Goal: Information Seeking & Learning: Learn about a topic

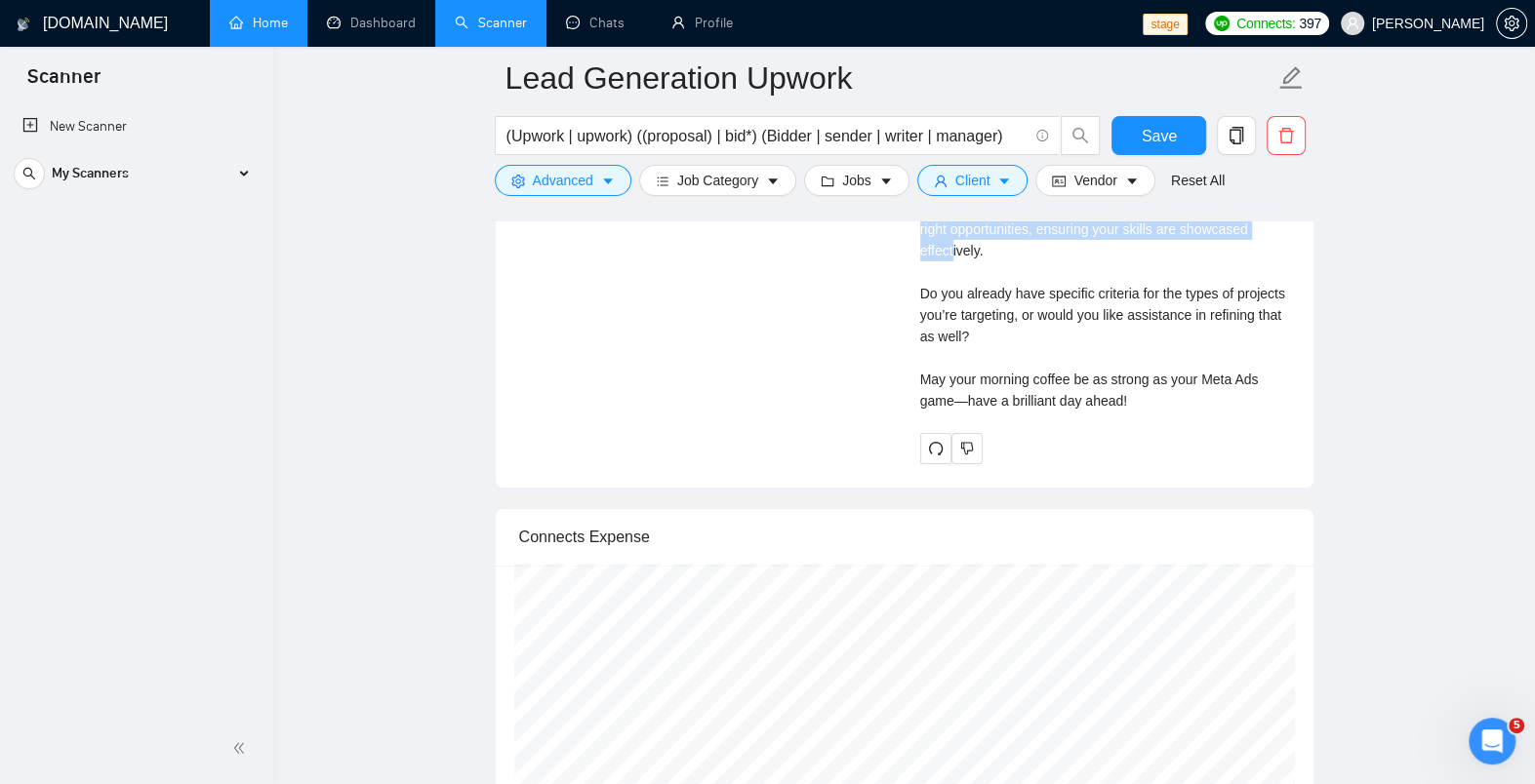
click at [261, 32] on link "Home" at bounding box center [257, 23] width 58 height 17
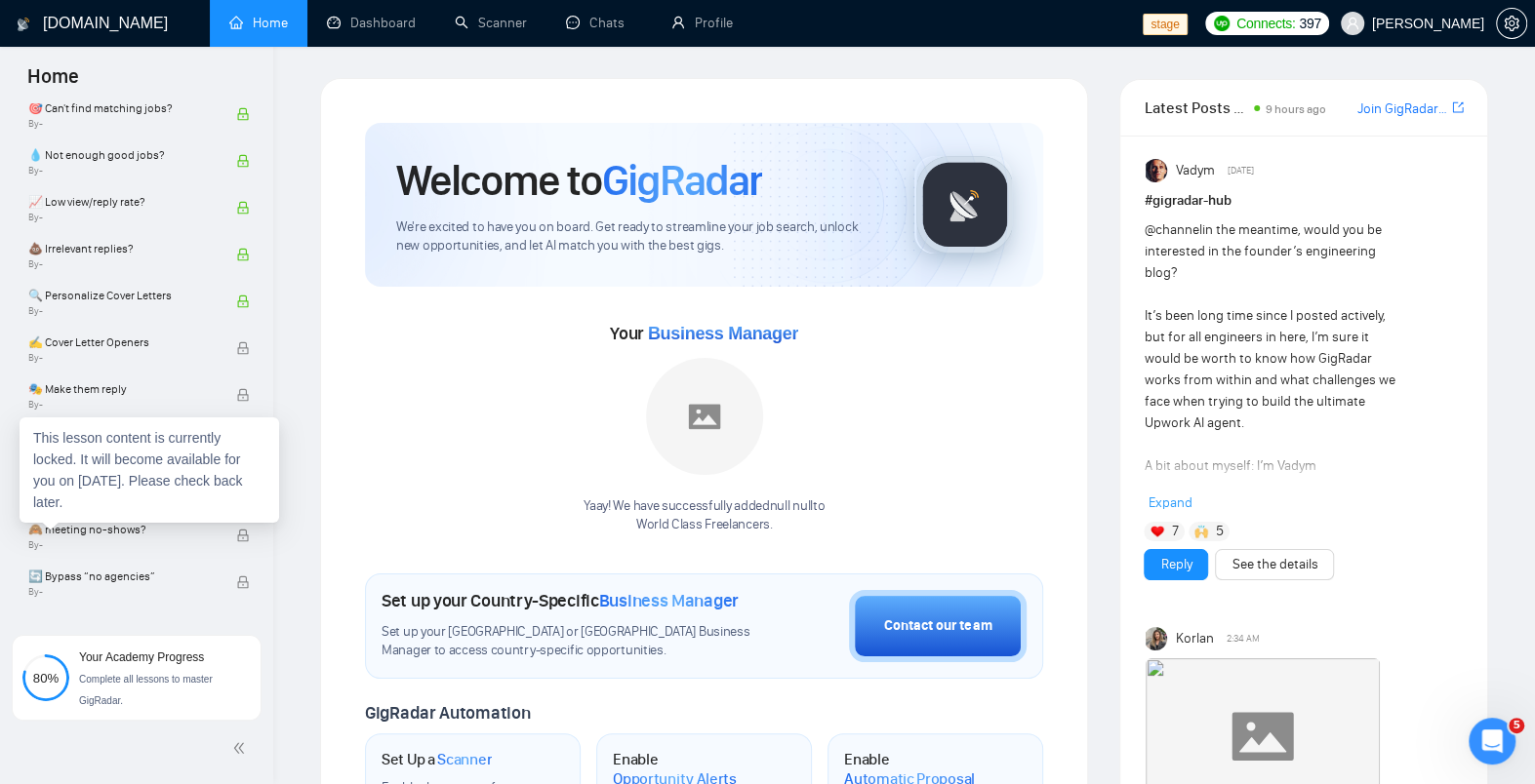
scroll to position [1535, 0]
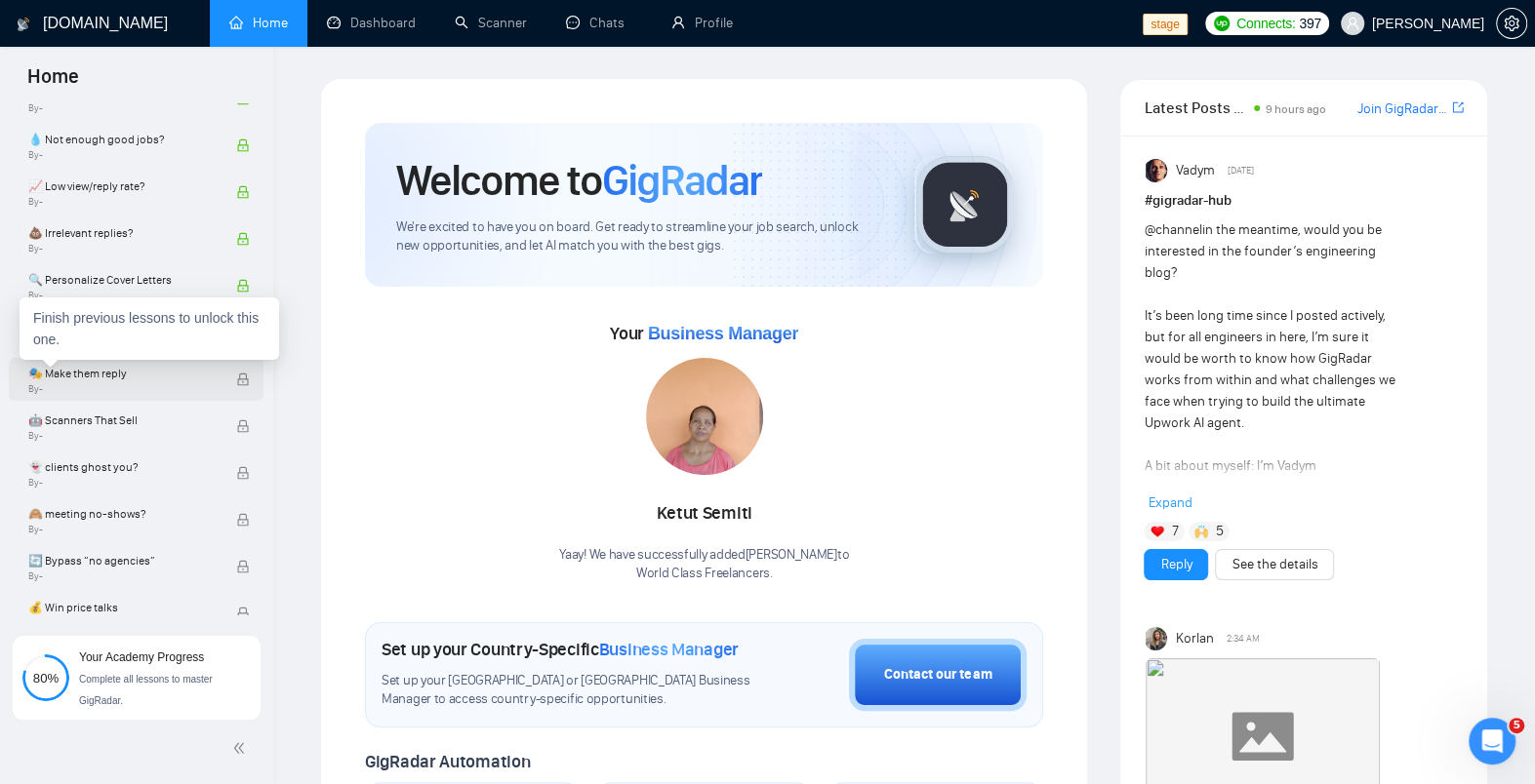
click at [127, 384] on span "By -" at bounding box center [122, 390] width 187 height 12
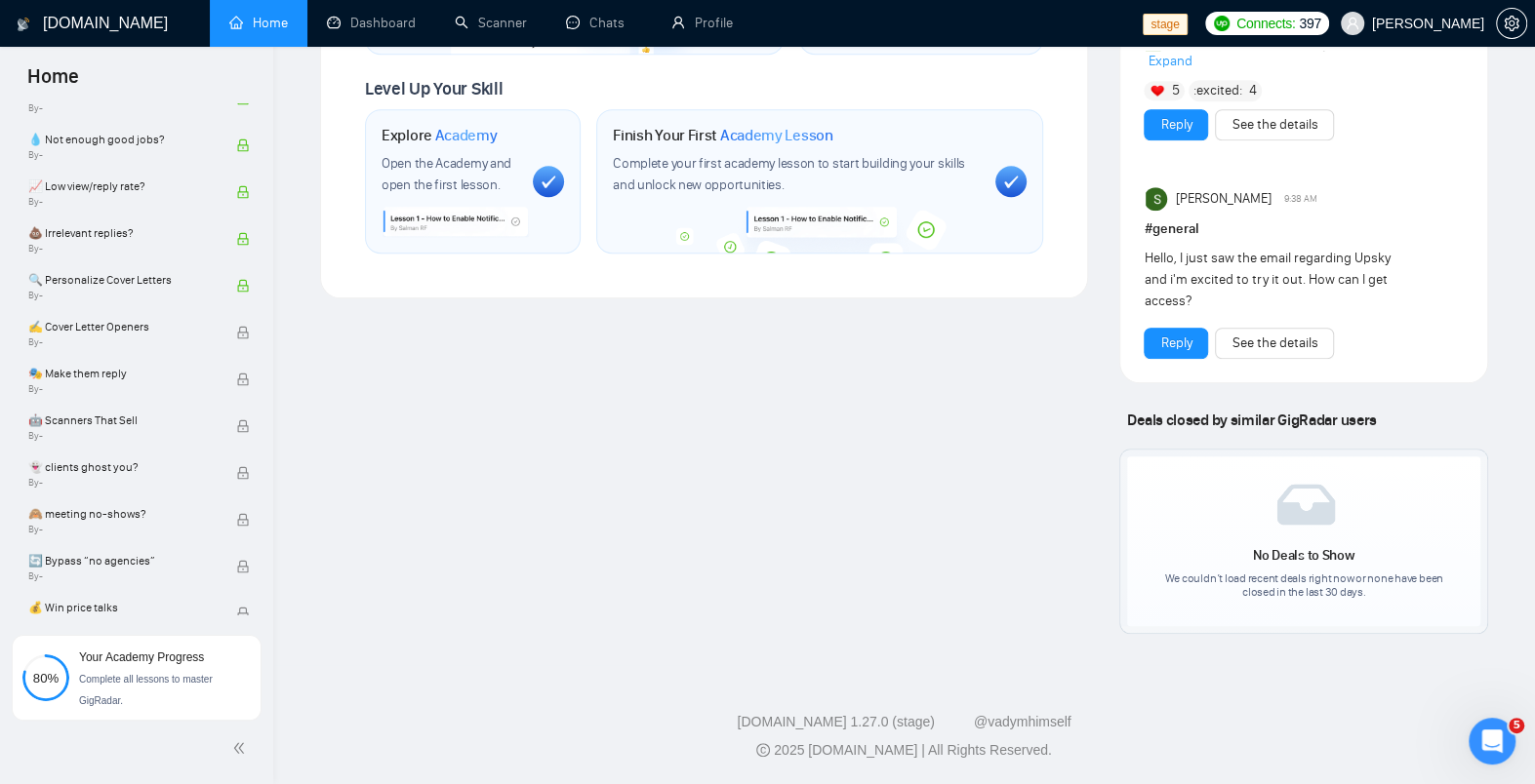
scroll to position [0, 0]
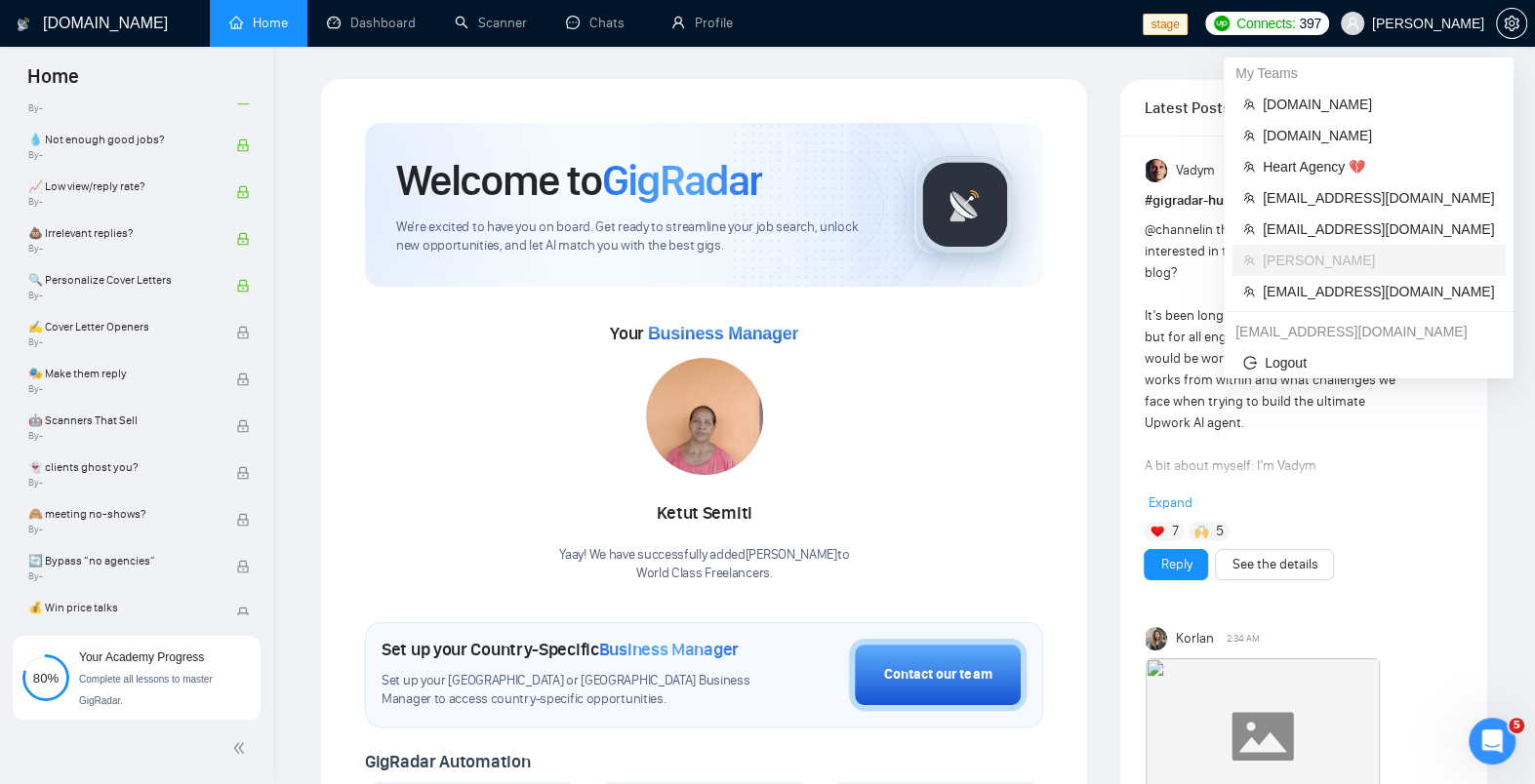
click at [803, 24] on span "[PERSON_NAME]" at bounding box center [1428, 24] width 112 height 0
click at [803, 164] on span "Heart Agency 💔" at bounding box center [1378, 167] width 231 height 22
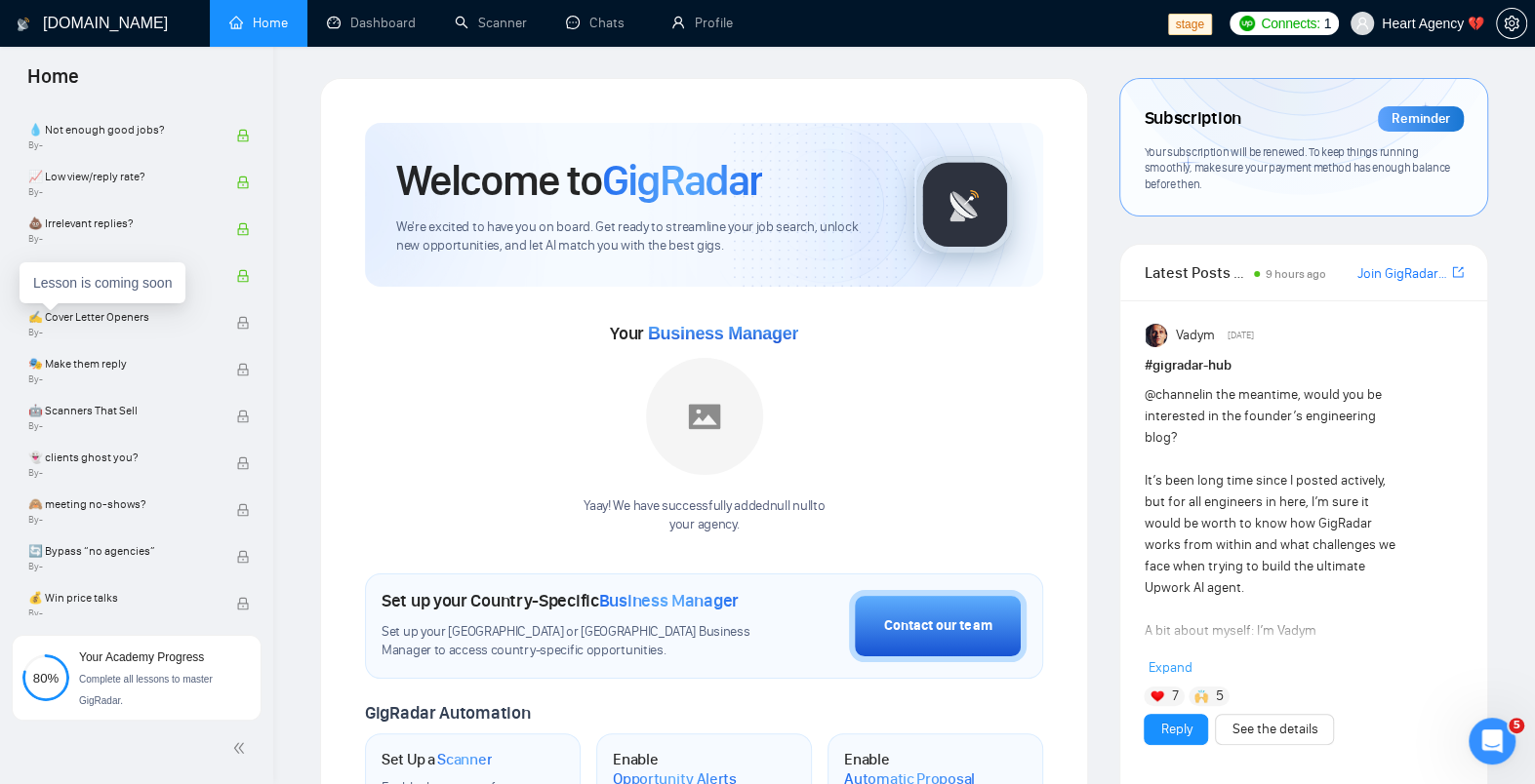
scroll to position [1571, 0]
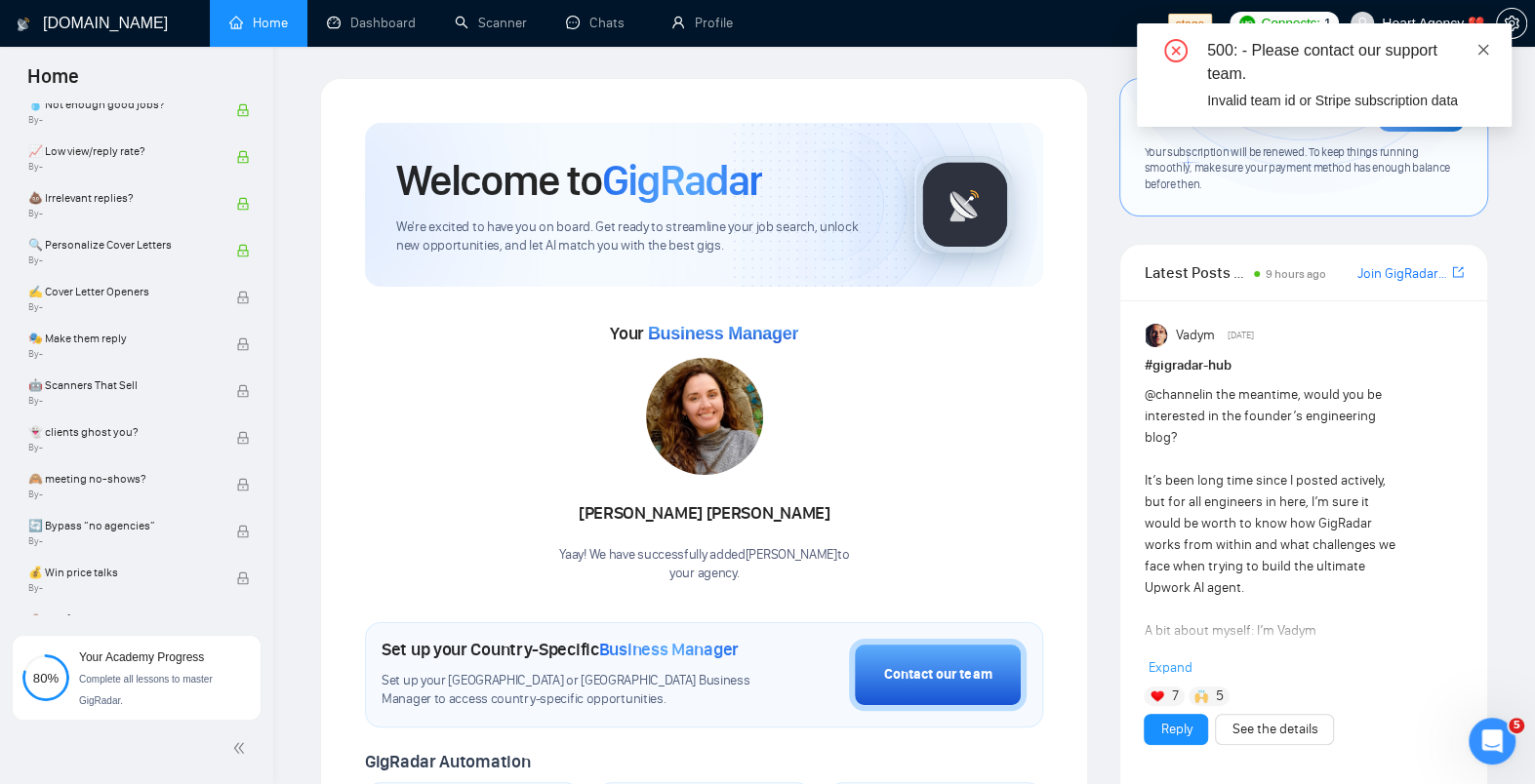
click at [803, 45] on icon "close" at bounding box center [1484, 49] width 11 height 11
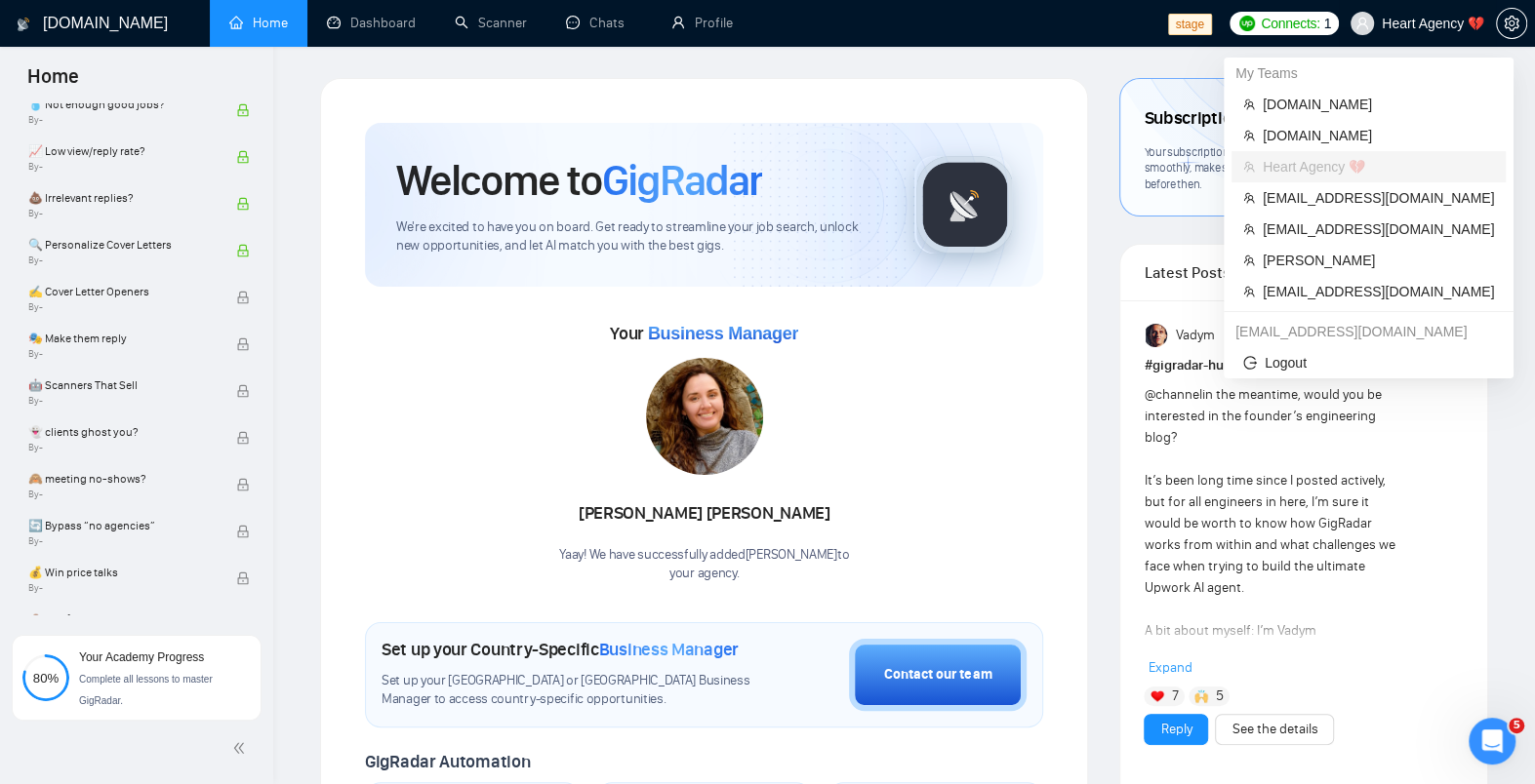
click at [803, 24] on span "Heart Agency 💔" at bounding box center [1433, 24] width 103 height 0
click at [803, 112] on span "[DOMAIN_NAME]" at bounding box center [1378, 105] width 231 height 22
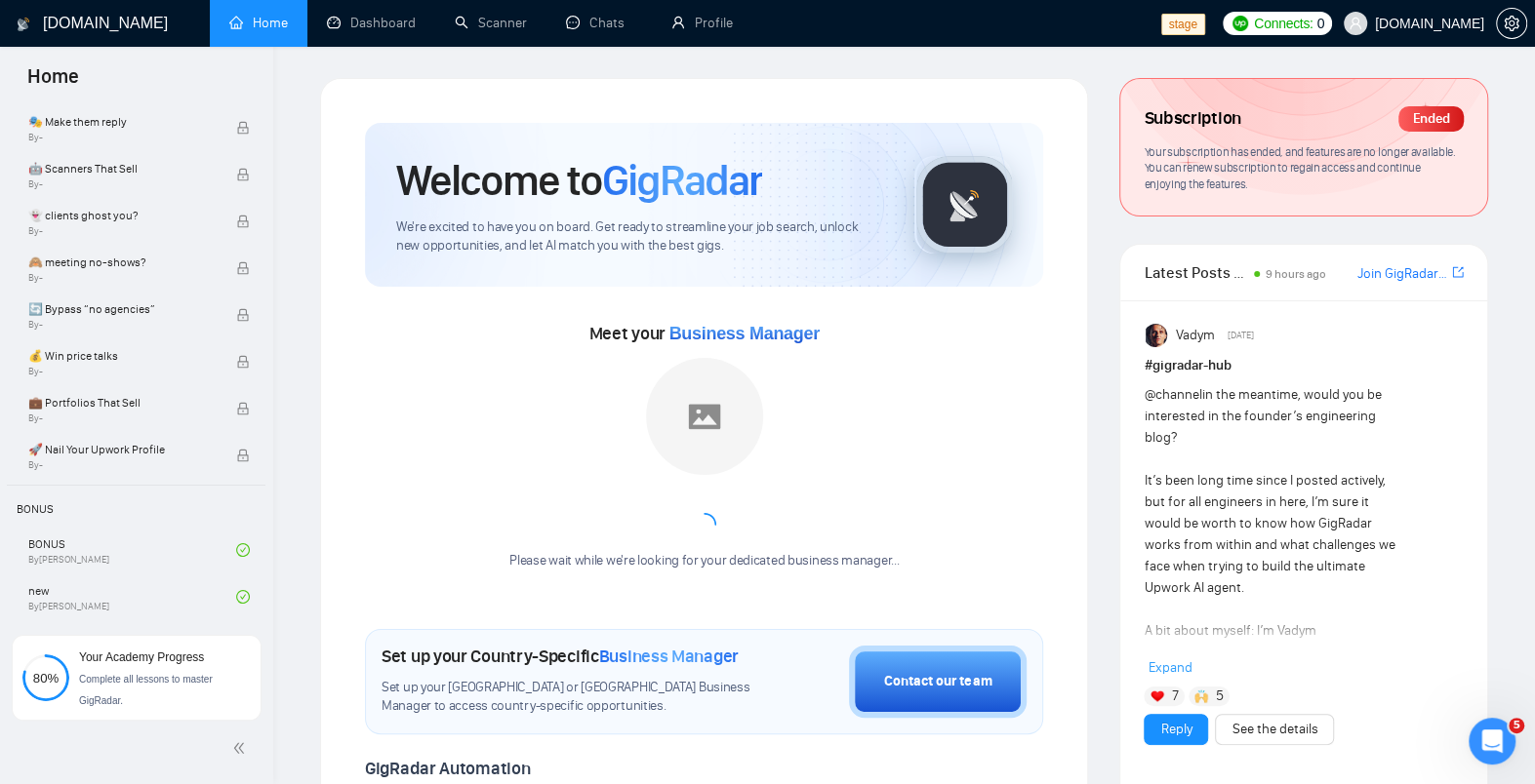
scroll to position [1448, 0]
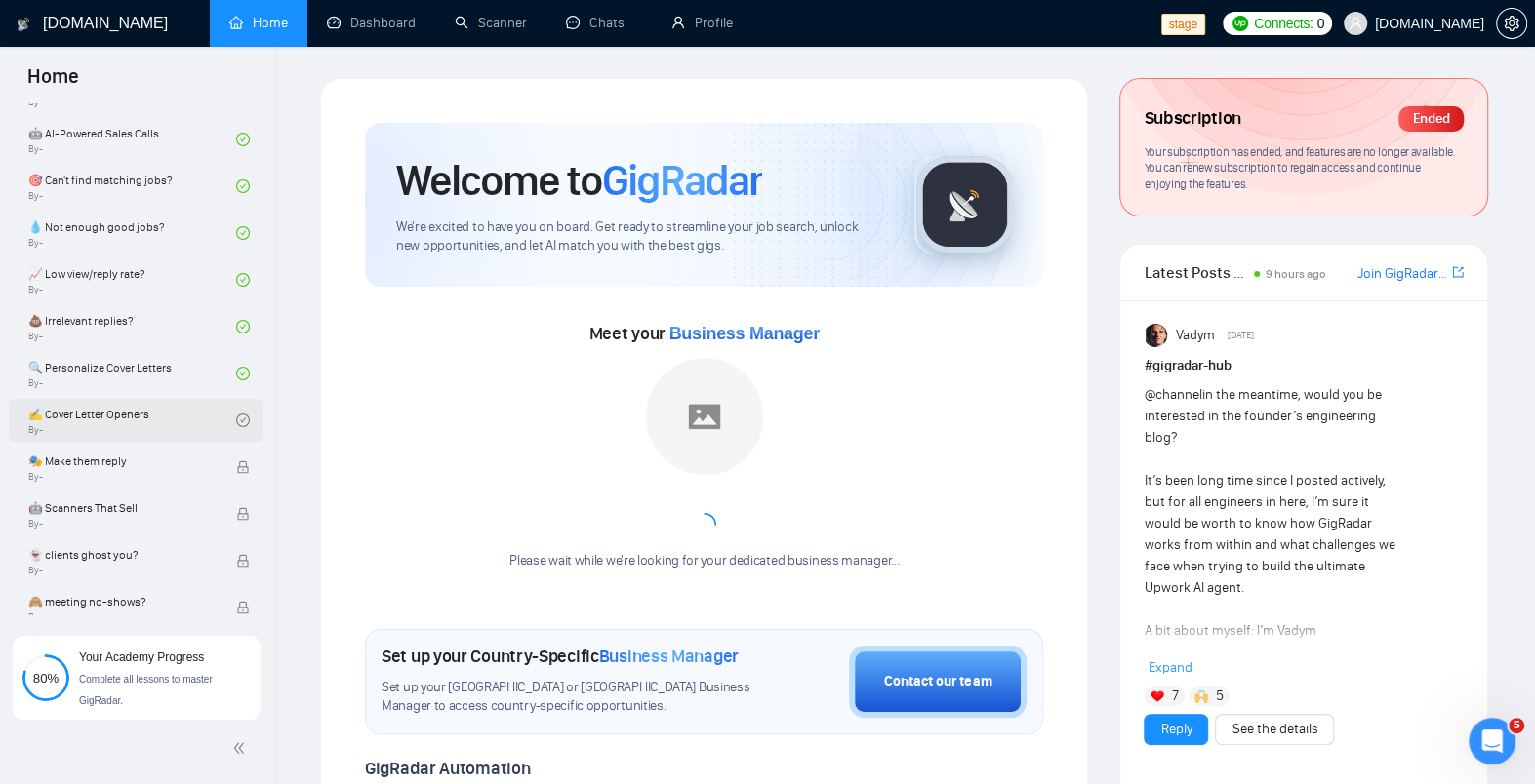
click at [165, 411] on link "✍️ Cover Letter Openers By -" at bounding box center [132, 421] width 208 height 43
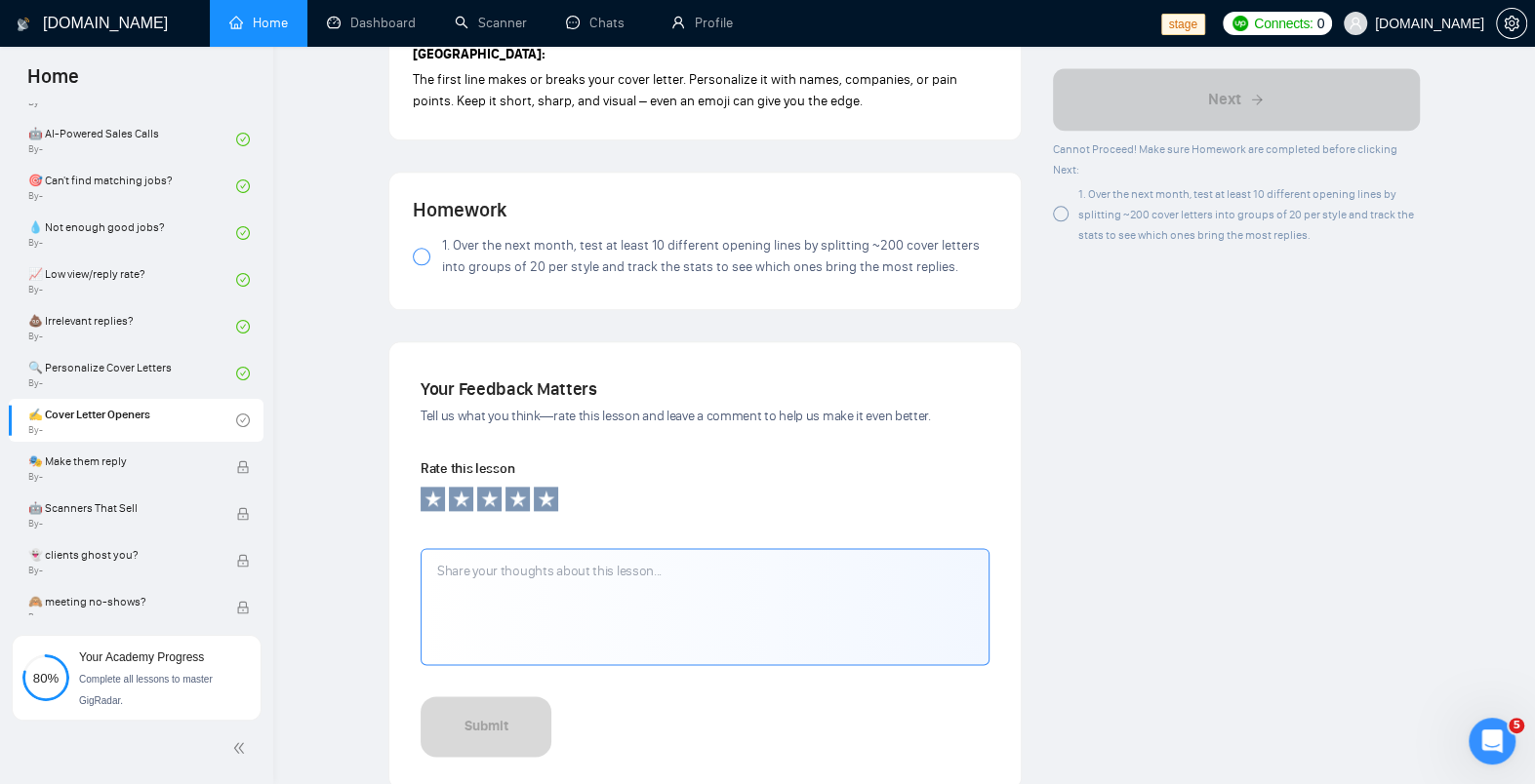
scroll to position [1694, 0]
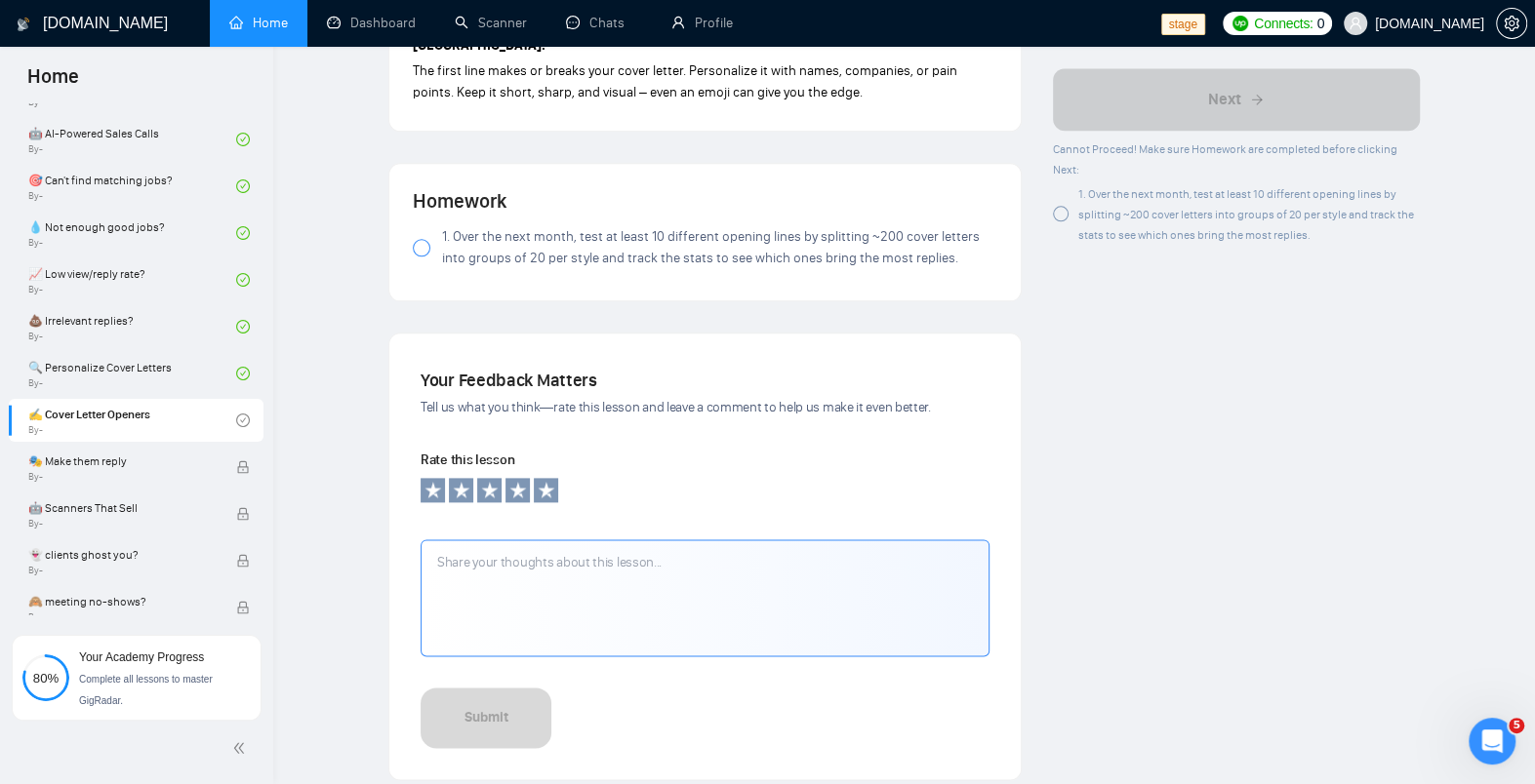
click at [803, 209] on div at bounding box center [1060, 215] width 16 height 16
click at [803, 214] on div at bounding box center [1060, 215] width 16 height 16
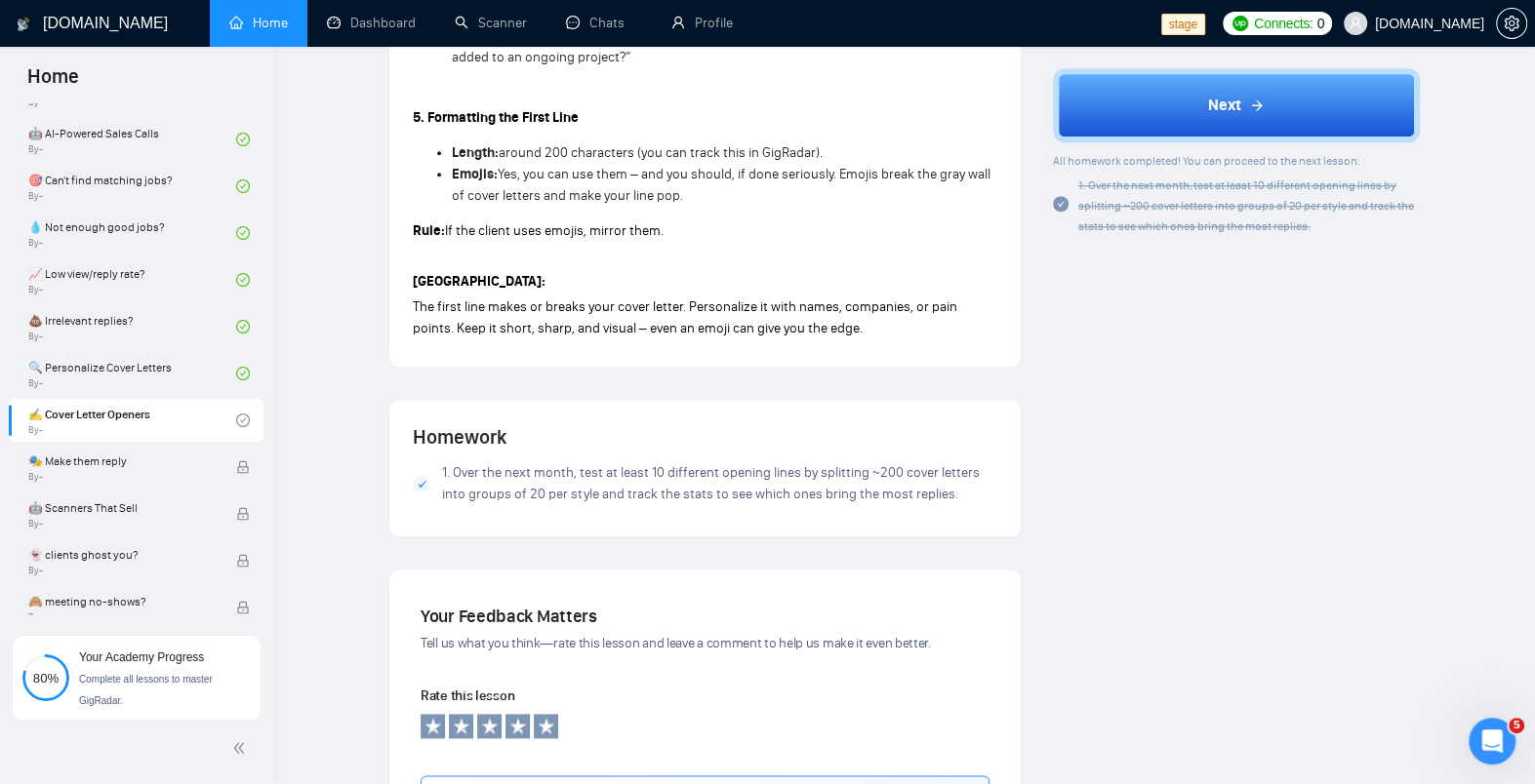
scroll to position [1371, 0]
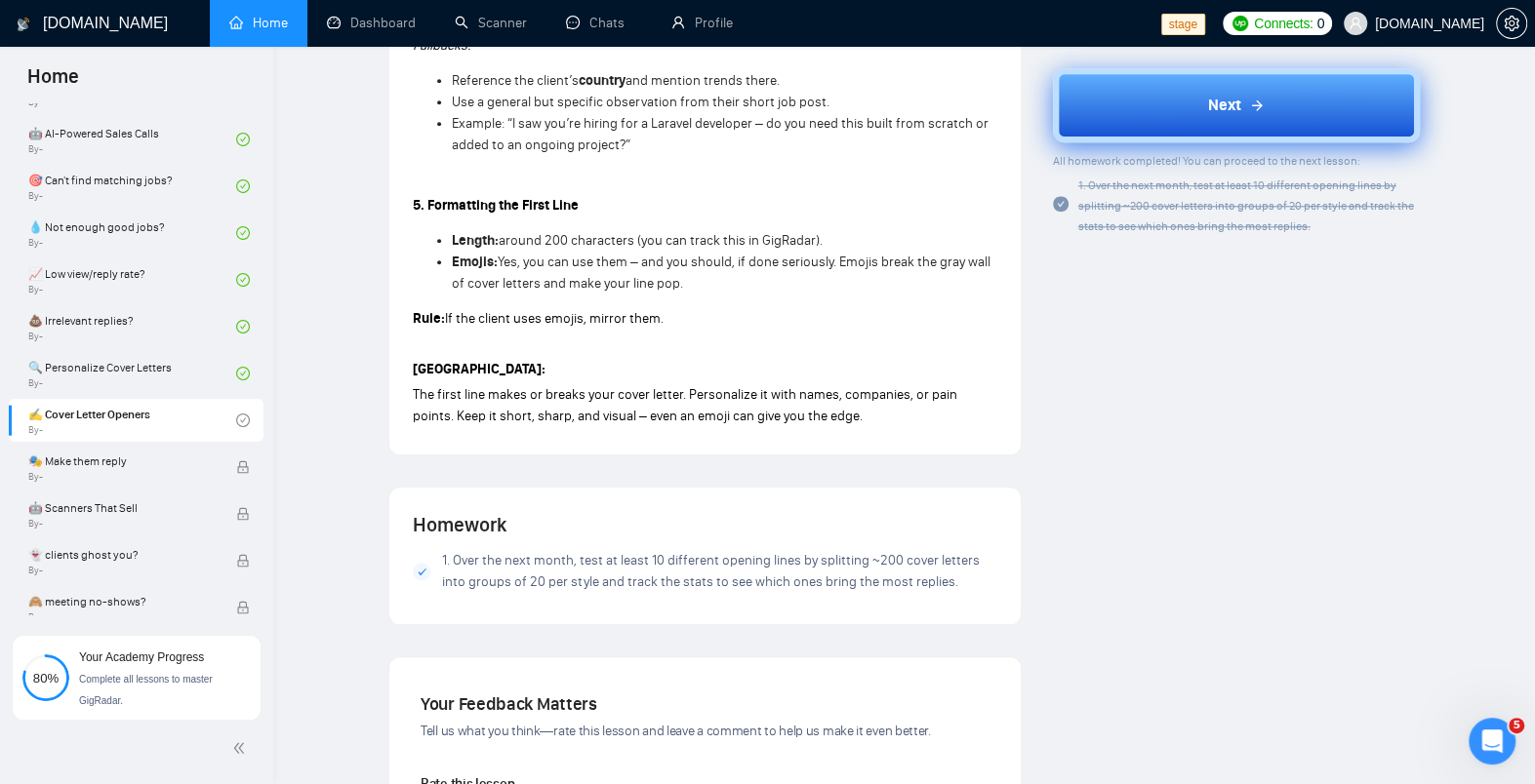
click at [803, 131] on button "Next" at bounding box center [1236, 105] width 367 height 74
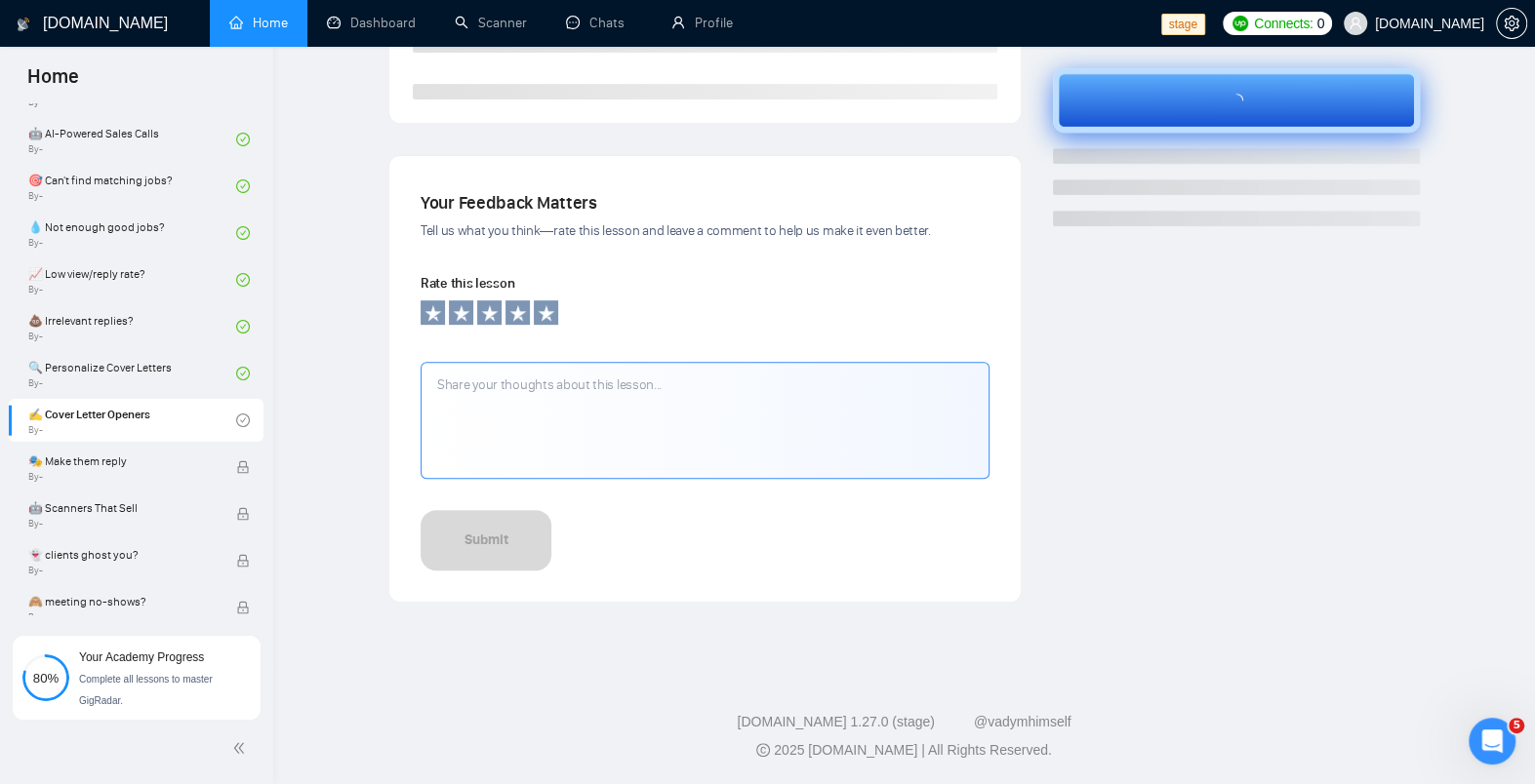
scroll to position [542, 0]
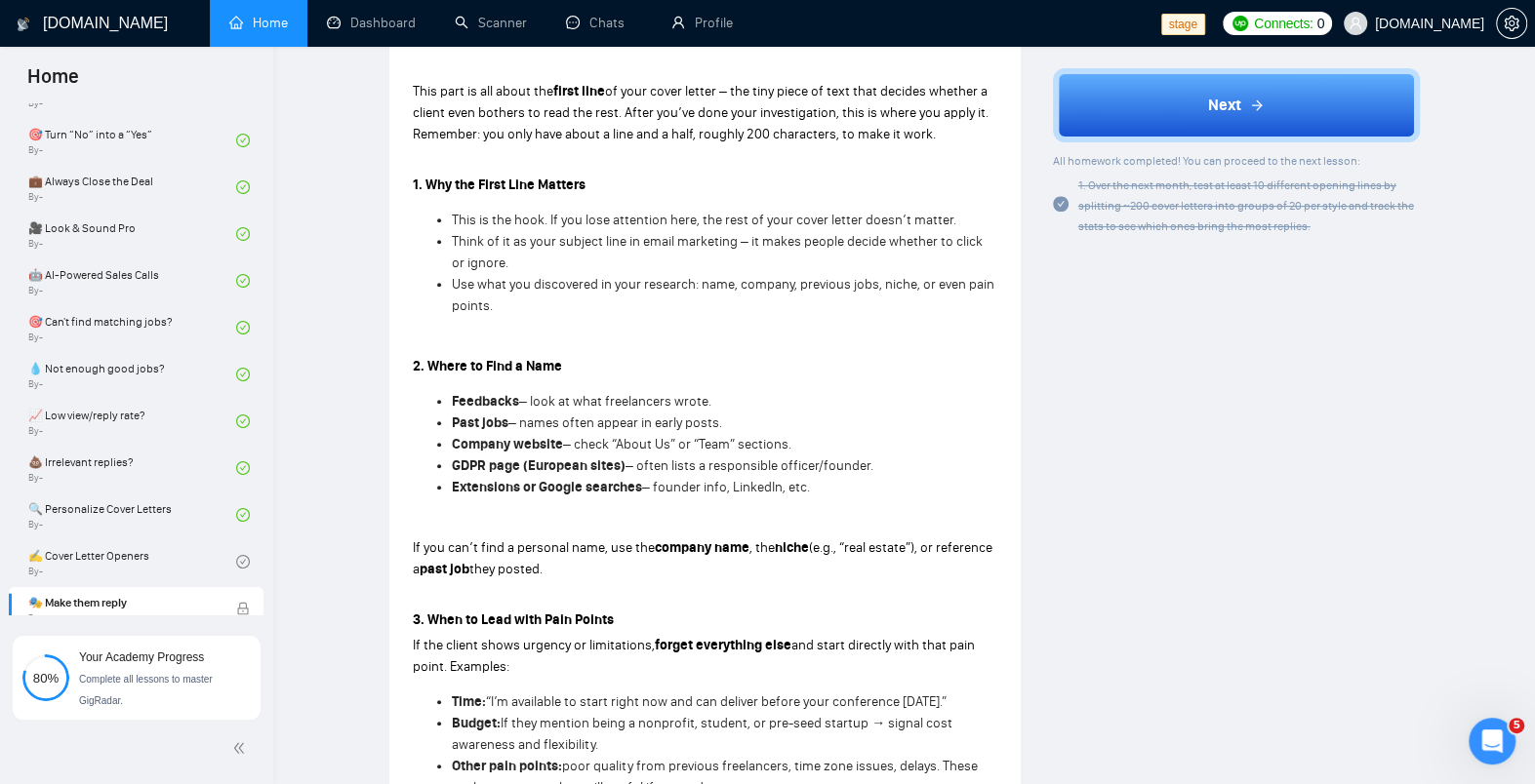
scroll to position [276, 0]
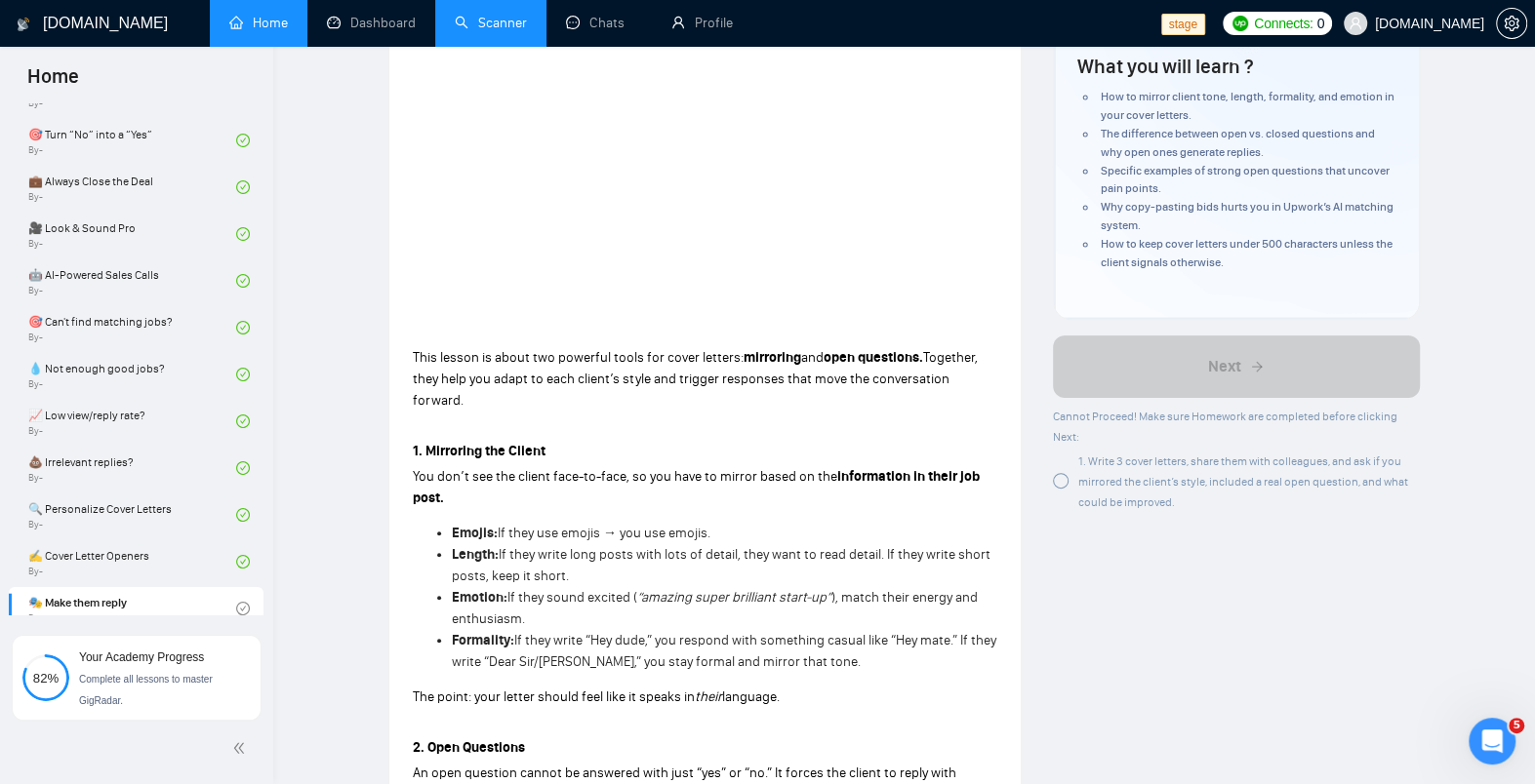
click at [523, 31] on link "Scanner" at bounding box center [490, 23] width 72 height 17
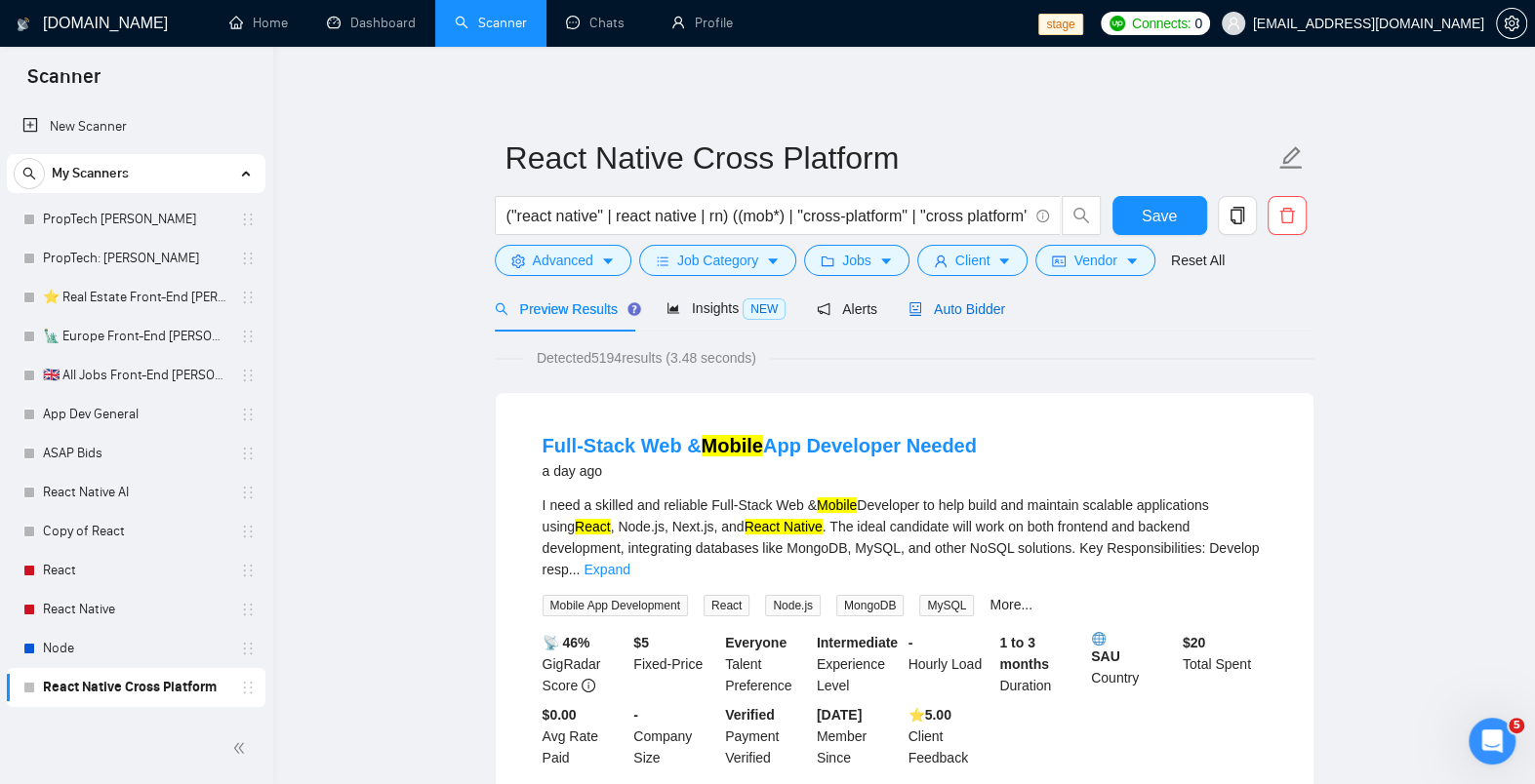
click at [970, 310] on span "Auto Bidder" at bounding box center [957, 310] width 97 height 16
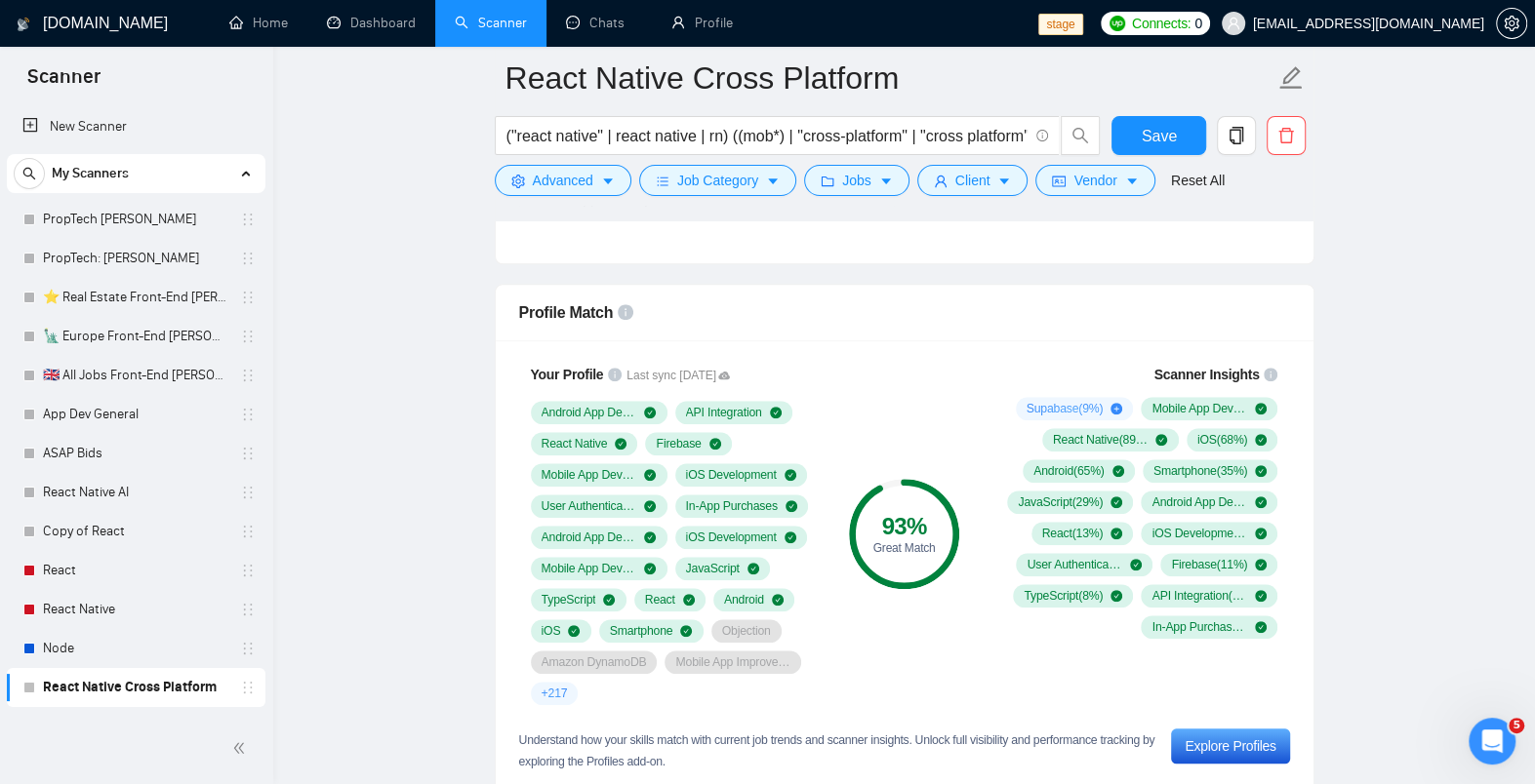
scroll to position [1227, 0]
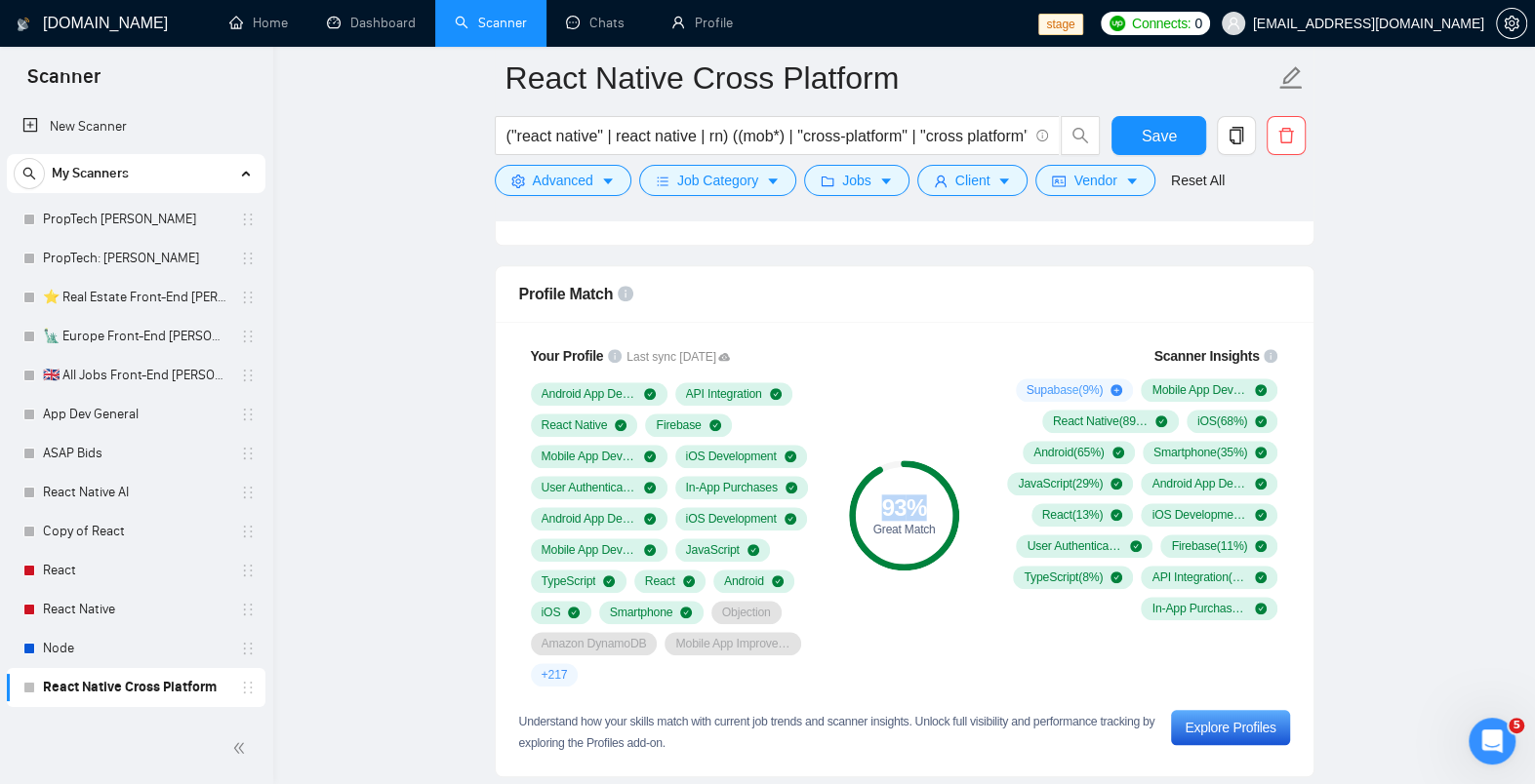
drag, startPoint x: 883, startPoint y: 503, endPoint x: 948, endPoint y: 509, distance: 65.3
click at [948, 509] on div "93 %" at bounding box center [905, 509] width 110 height 24
